Goal: Task Accomplishment & Management: Complete application form

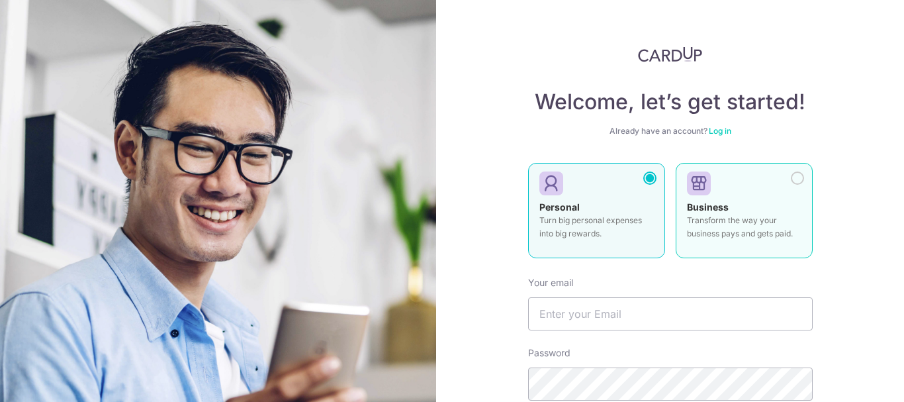
click at [723, 248] on label "Business Transform the way your business pays and gets paid." at bounding box center [744, 210] width 137 height 95
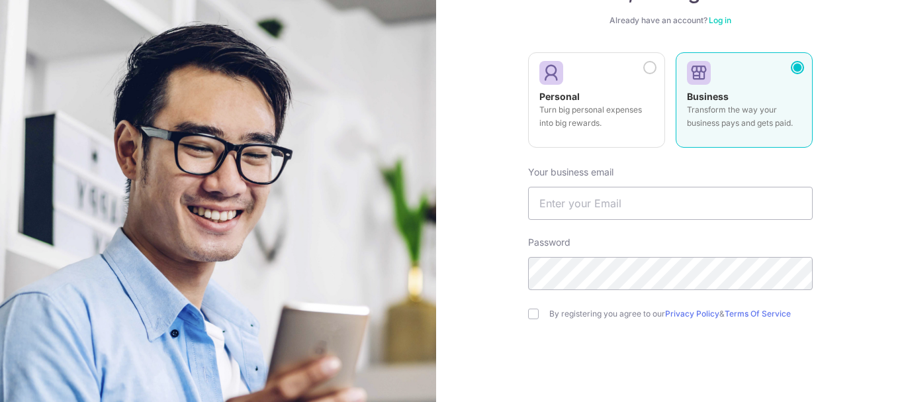
scroll to position [112, 0]
click at [643, 204] on input "text" at bounding box center [670, 201] width 285 height 33
type input "[EMAIL_ADDRESS][DOMAIN_NAME]"
click at [529, 318] on div "By registering you agree to our Privacy Policy & Terms Of Service" at bounding box center [670, 312] width 285 height 16
click at [530, 310] on input "checkbox" at bounding box center [533, 311] width 11 height 11
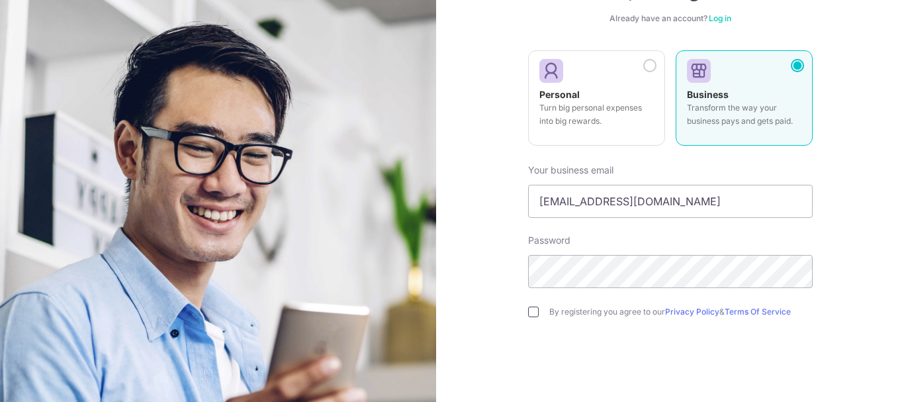
checkbox input "true"
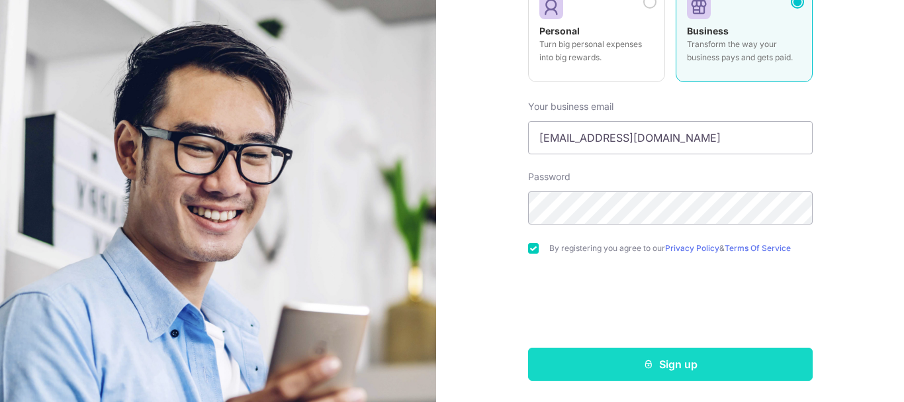
click at [650, 365] on button "Sign up" at bounding box center [670, 363] width 285 height 33
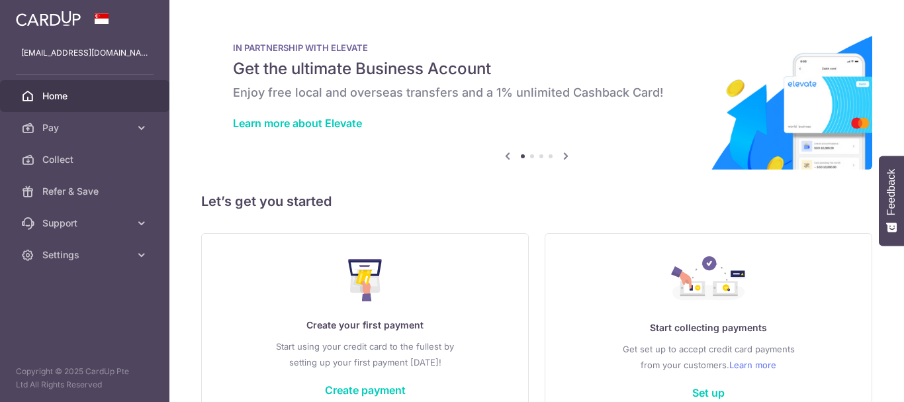
scroll to position [81, 0]
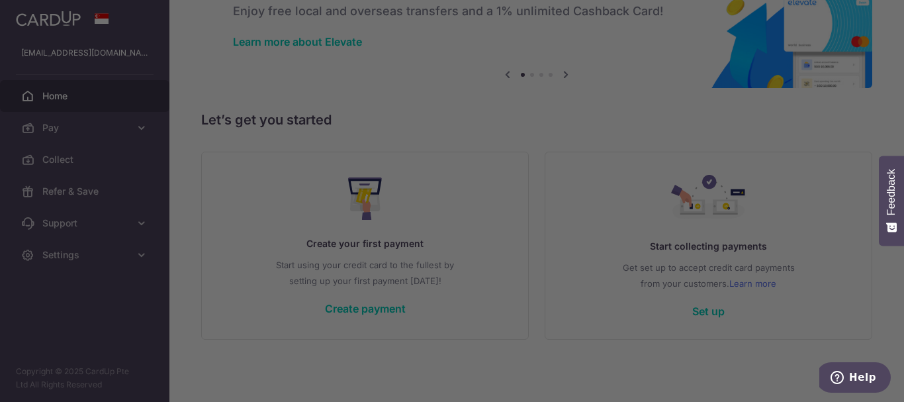
click at [663, 116] on div at bounding box center [456, 203] width 913 height 406
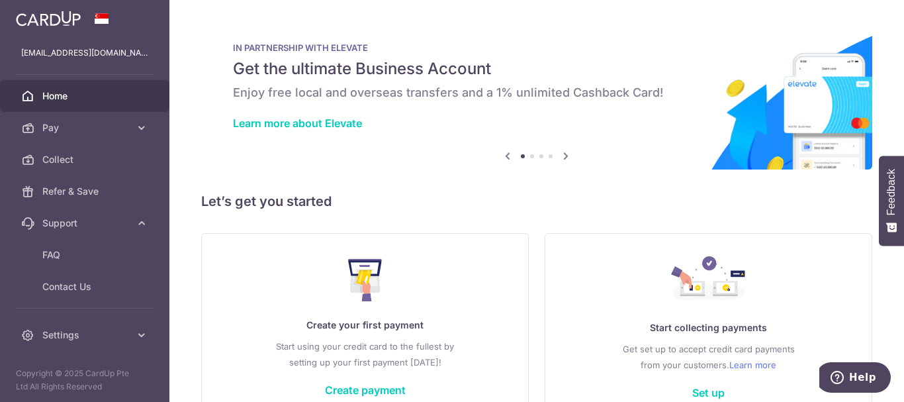
click at [84, 103] on link "Home" at bounding box center [84, 96] width 169 height 32
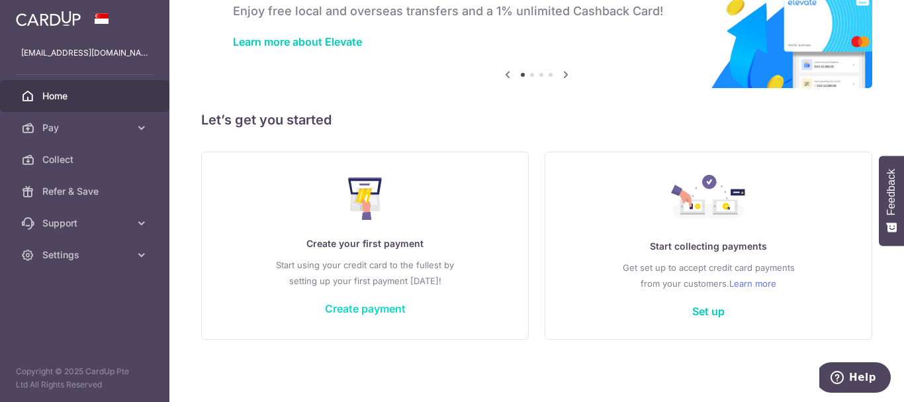
click at [372, 308] on link "Create payment" at bounding box center [365, 308] width 81 height 13
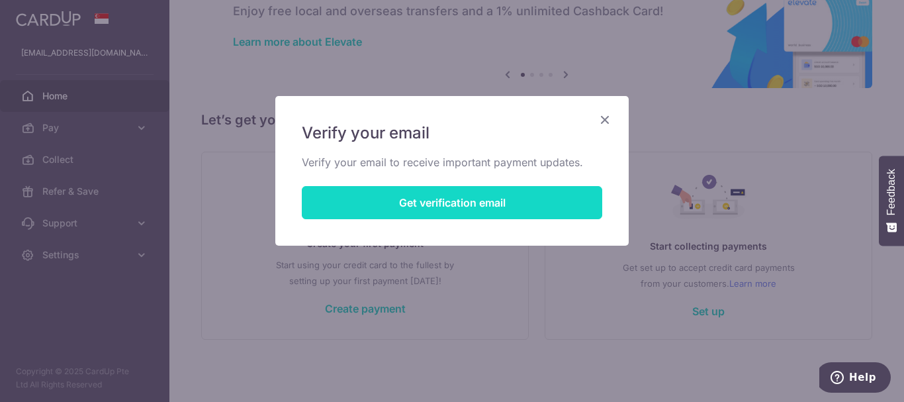
click at [539, 200] on button "Get verification email" at bounding box center [452, 202] width 300 height 33
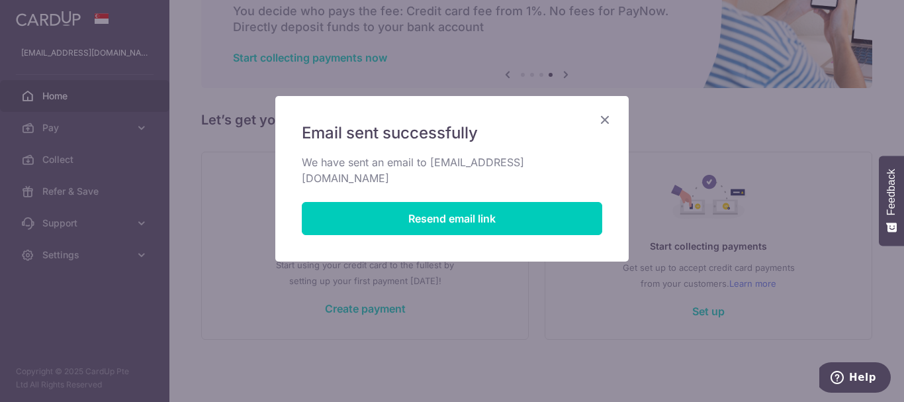
click at [602, 120] on icon "Close" at bounding box center [605, 119] width 16 height 17
